Goal: Use online tool/utility: Utilize a website feature to perform a specific function

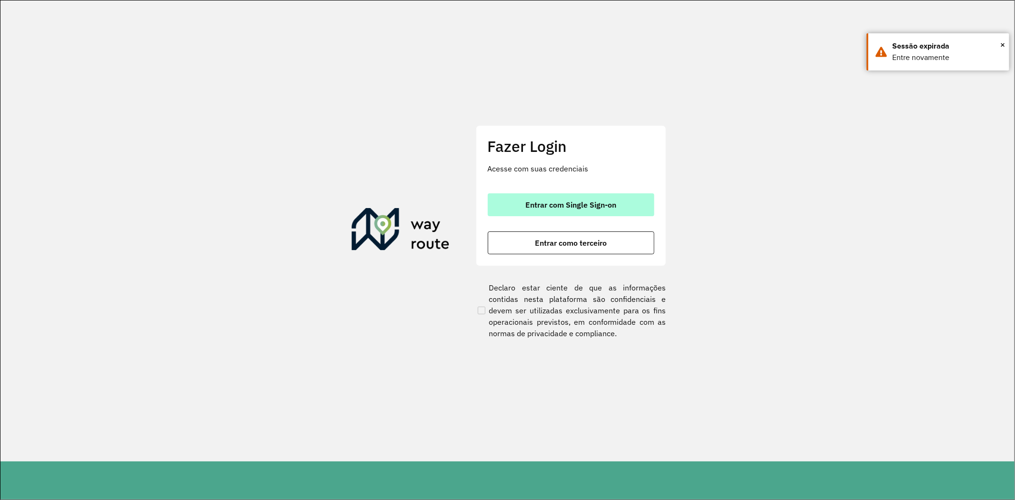
click at [591, 208] on span "Entrar com Single Sign-on" at bounding box center [570, 205] width 91 height 8
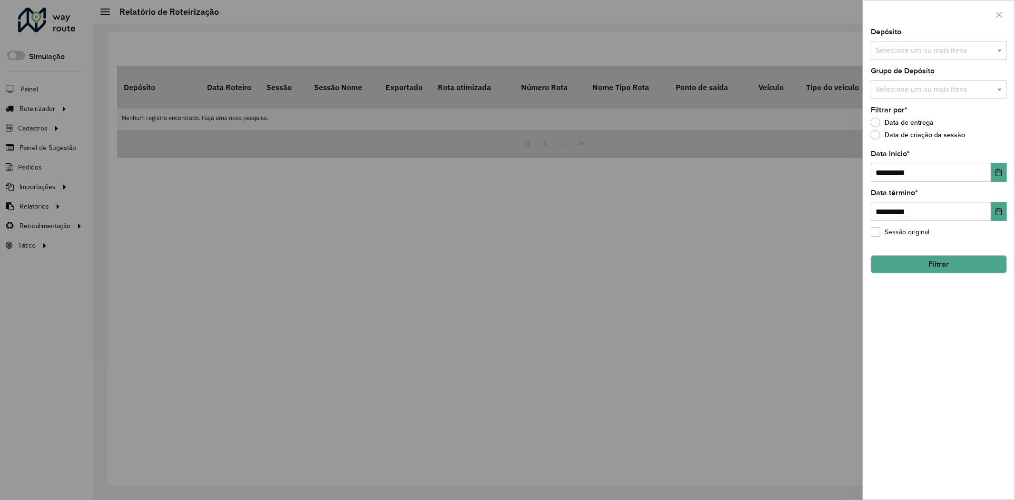
click at [48, 114] on div at bounding box center [507, 250] width 1015 height 500
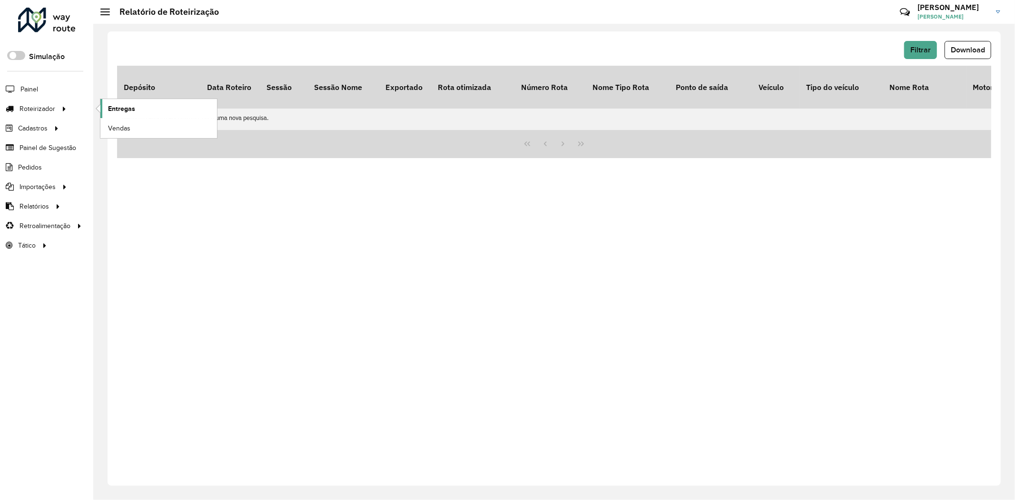
click at [147, 108] on link "Entregas" at bounding box center [158, 108] width 117 height 19
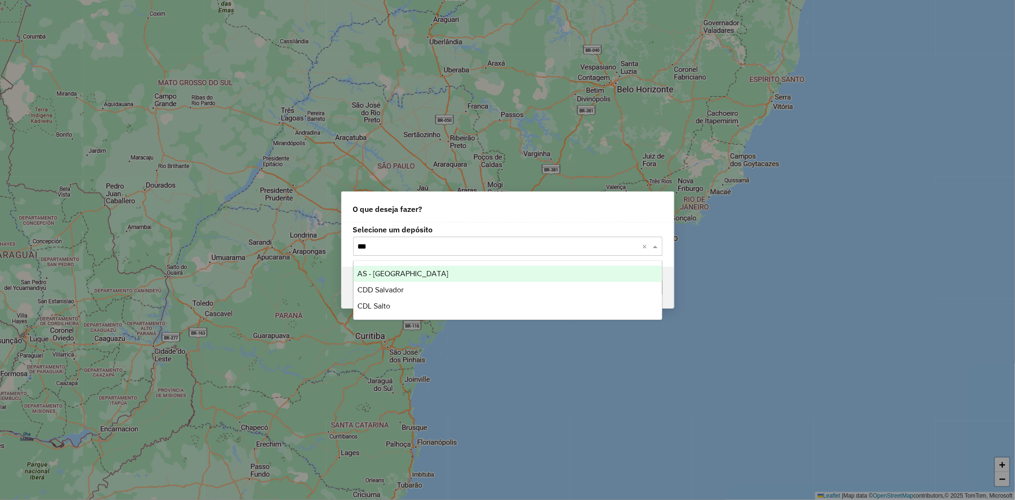
type input "****"
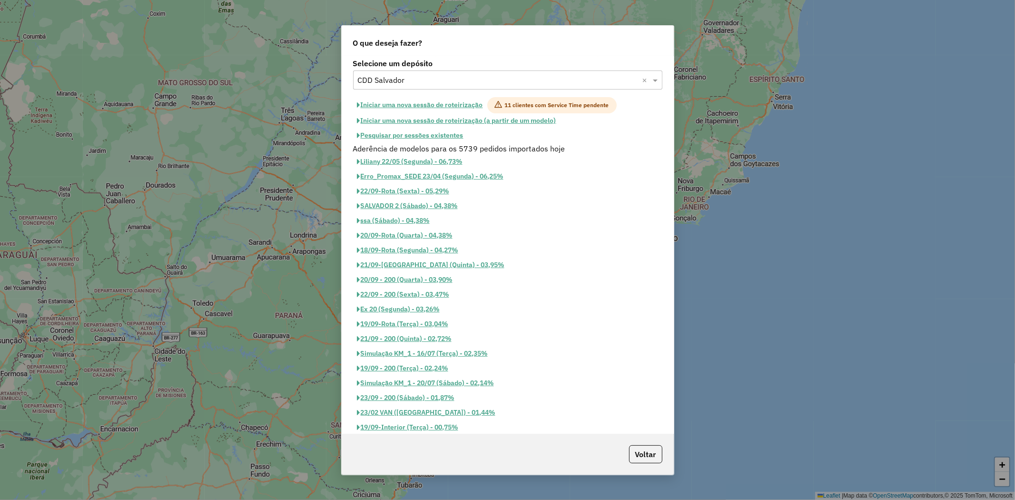
click at [459, 106] on button "Iniciar uma nova sessão de roteirização" at bounding box center [420, 105] width 134 height 16
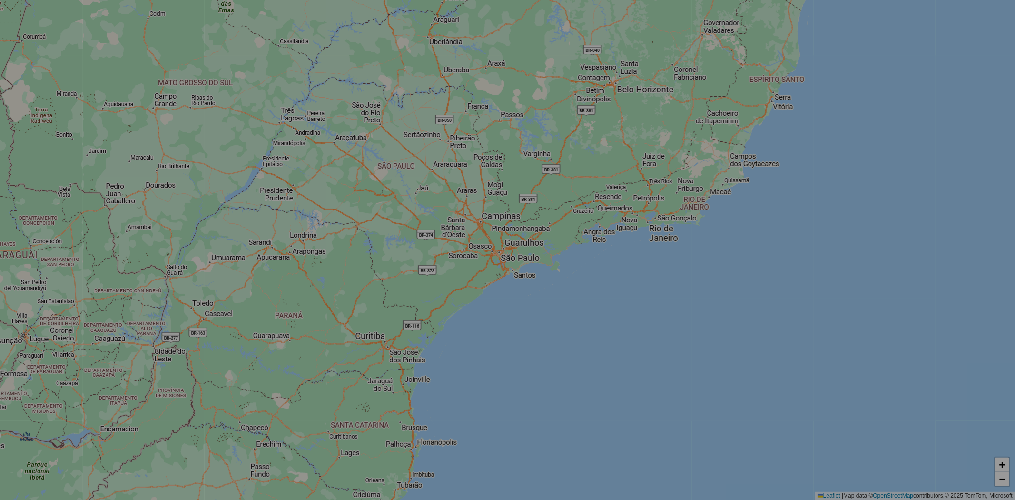
select select "*"
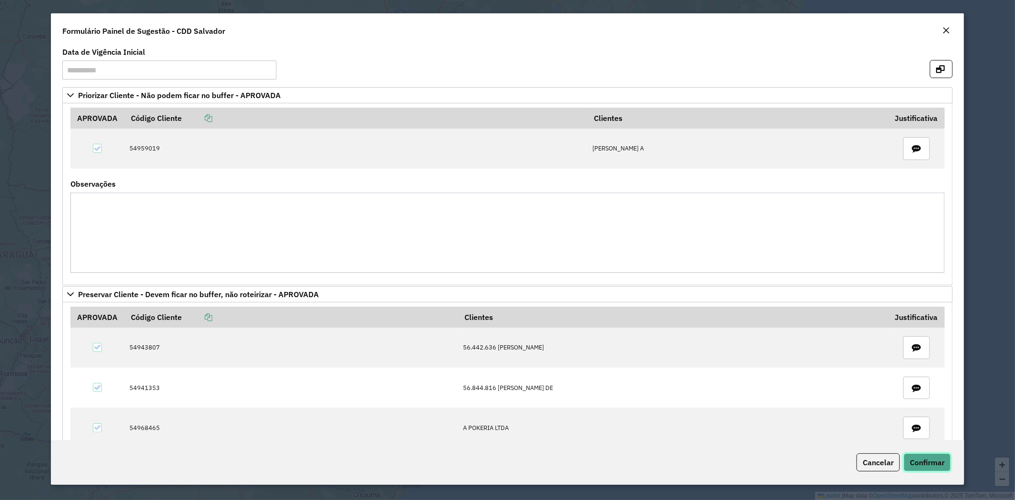
click at [926, 462] on span "Confirmar" at bounding box center [927, 462] width 35 height 10
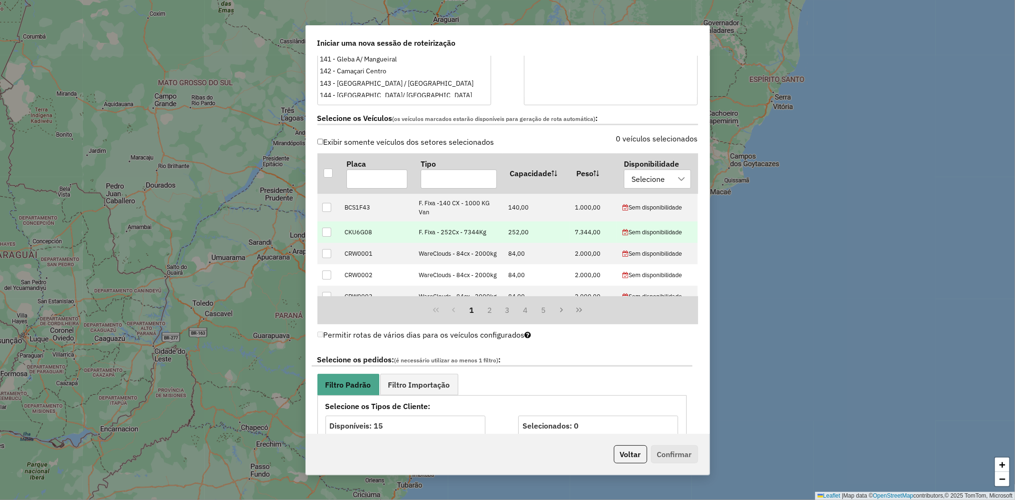
scroll to position [301, 0]
